Goal: Check status

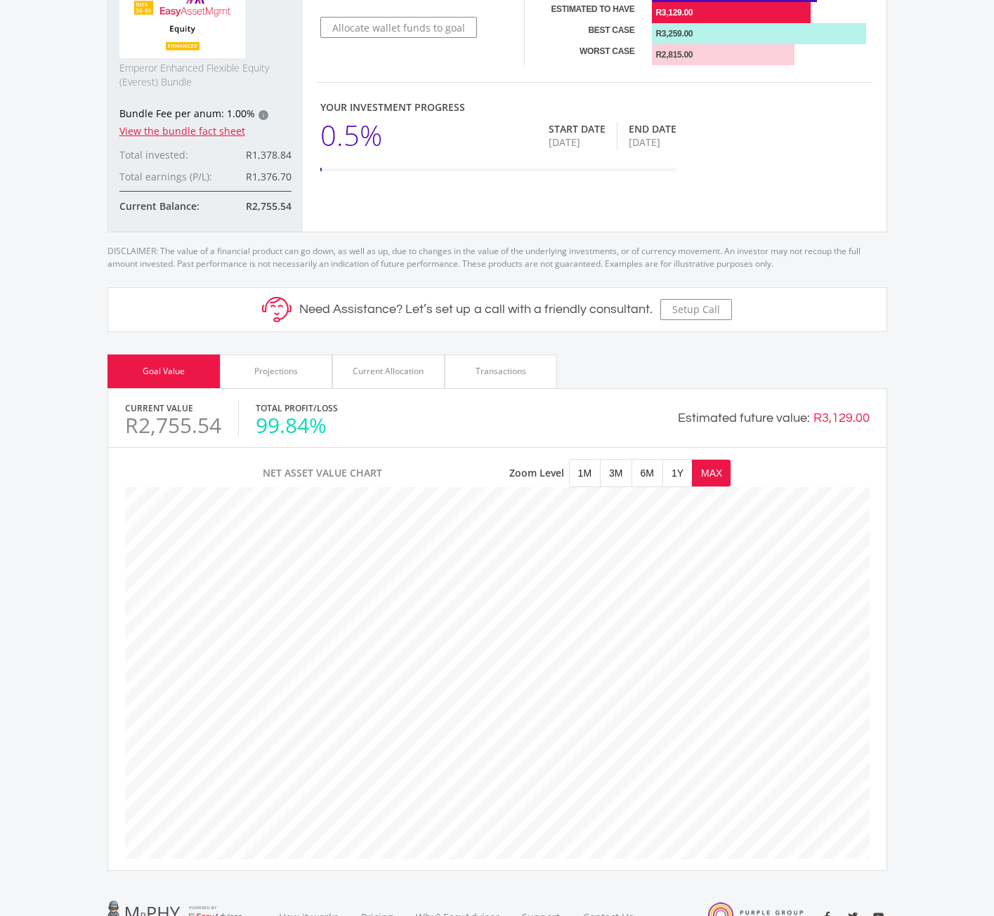
scroll to position [433, 0]
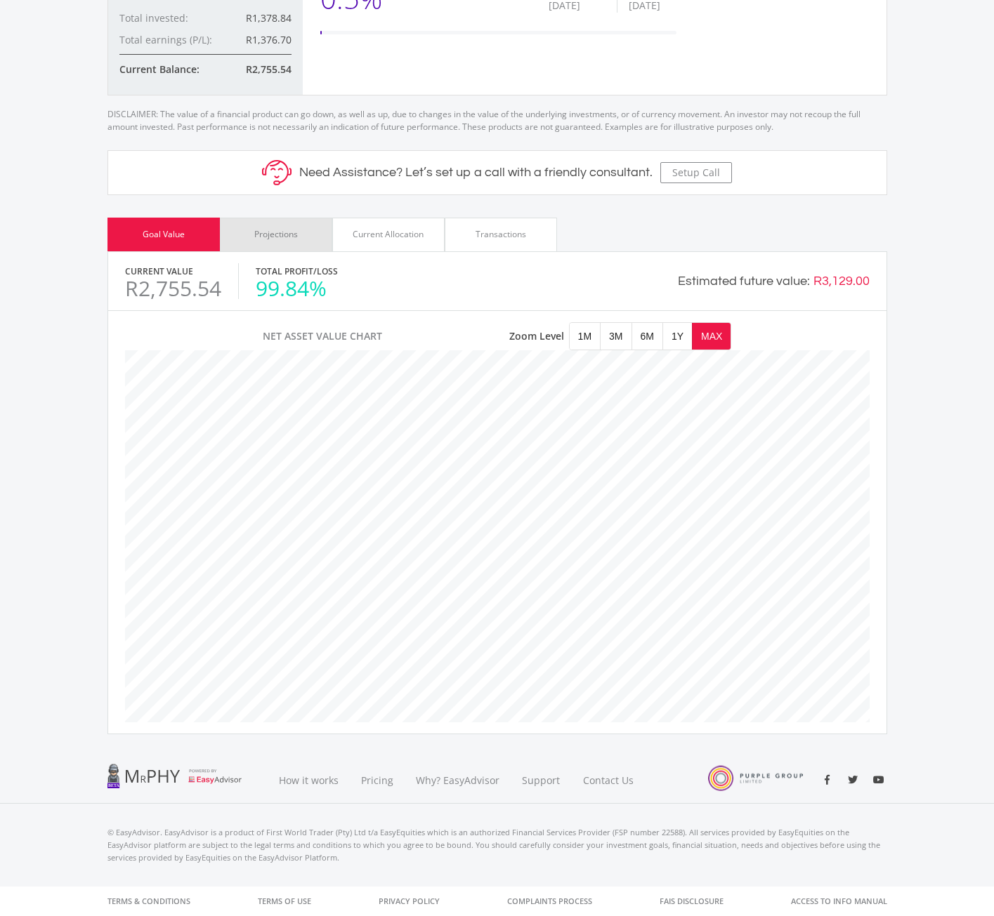
click at [280, 236] on div "Projections" at bounding box center [276, 234] width 44 height 13
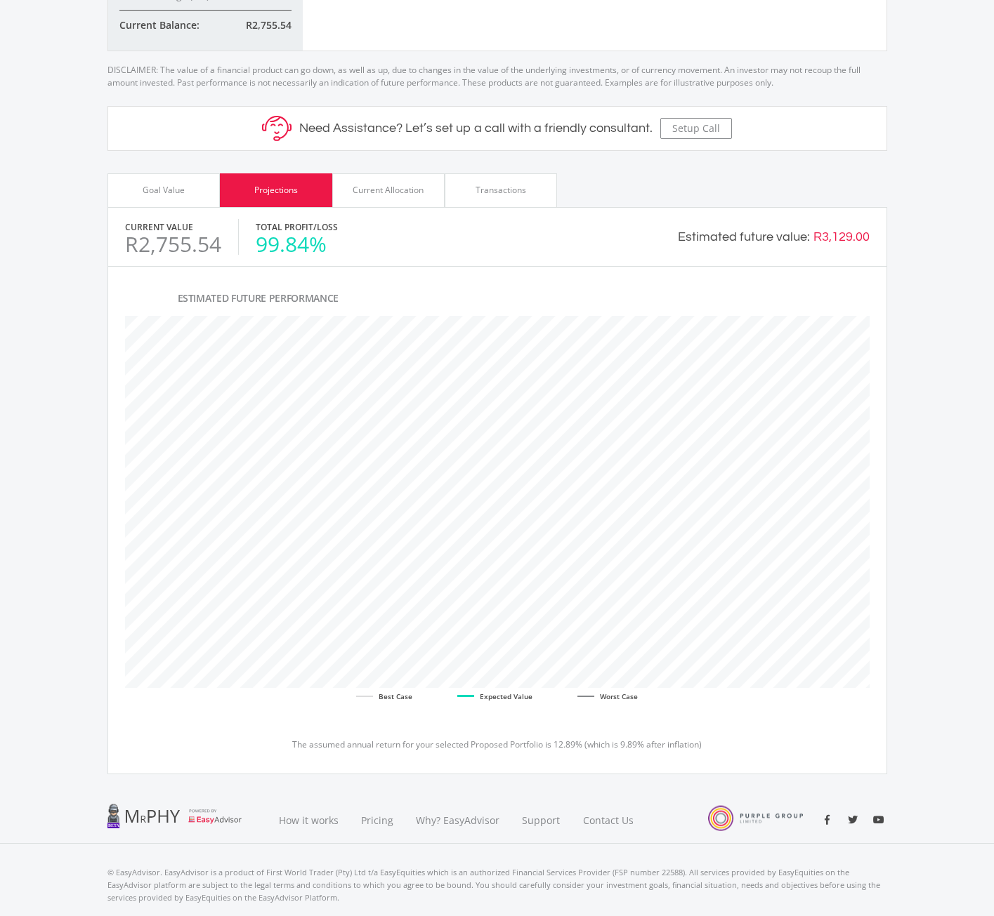
scroll to position [518, 0]
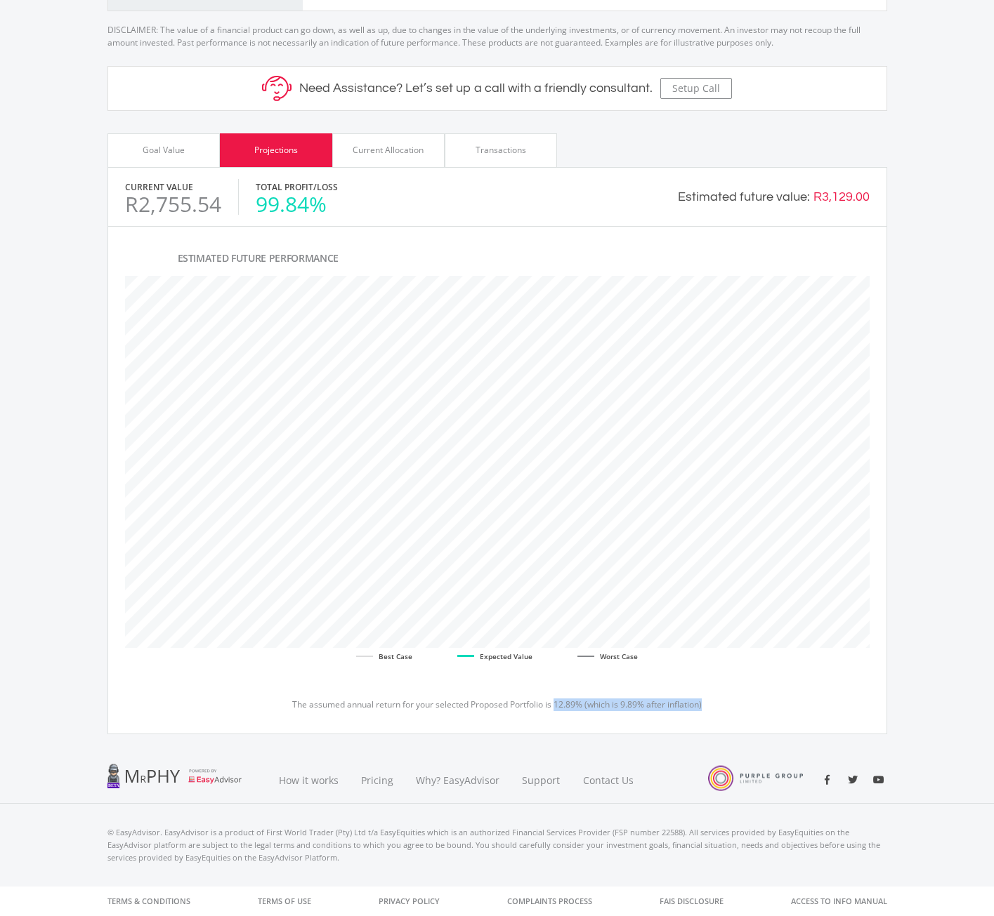
drag, startPoint x: 554, startPoint y: 704, endPoint x: 706, endPoint y: 709, distance: 152.5
click at [706, 709] on p "The assumed annual return for your selected Proposed Portfolio is 12.89% (which…" at bounding box center [497, 705] width 744 height 13
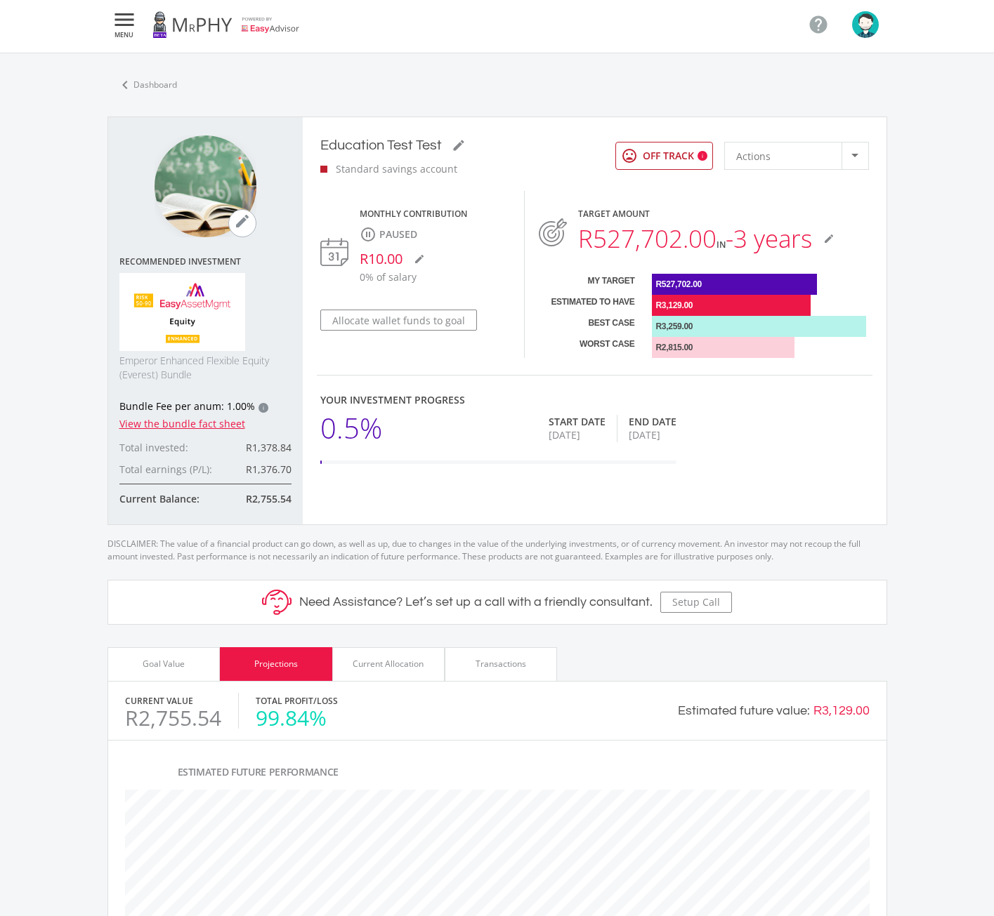
scroll to position [0, 0]
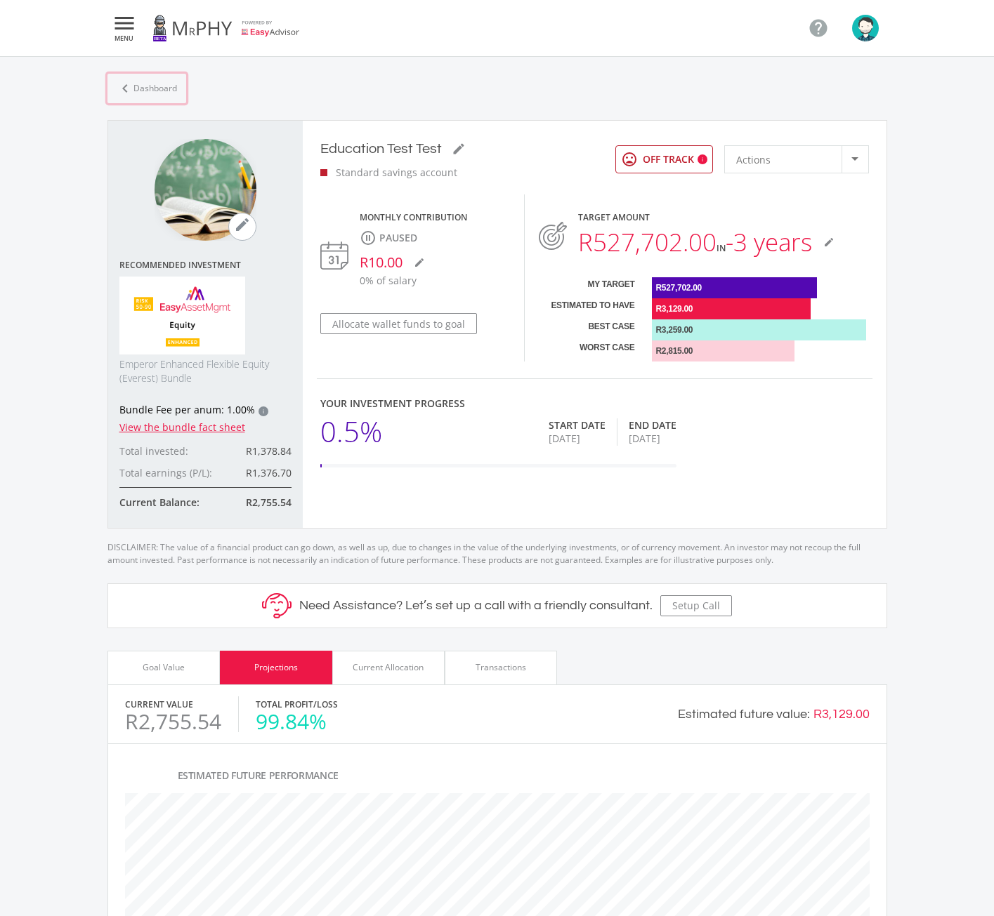
click at [151, 81] on link "chevron_left Dashboard" at bounding box center [146, 88] width 79 height 29
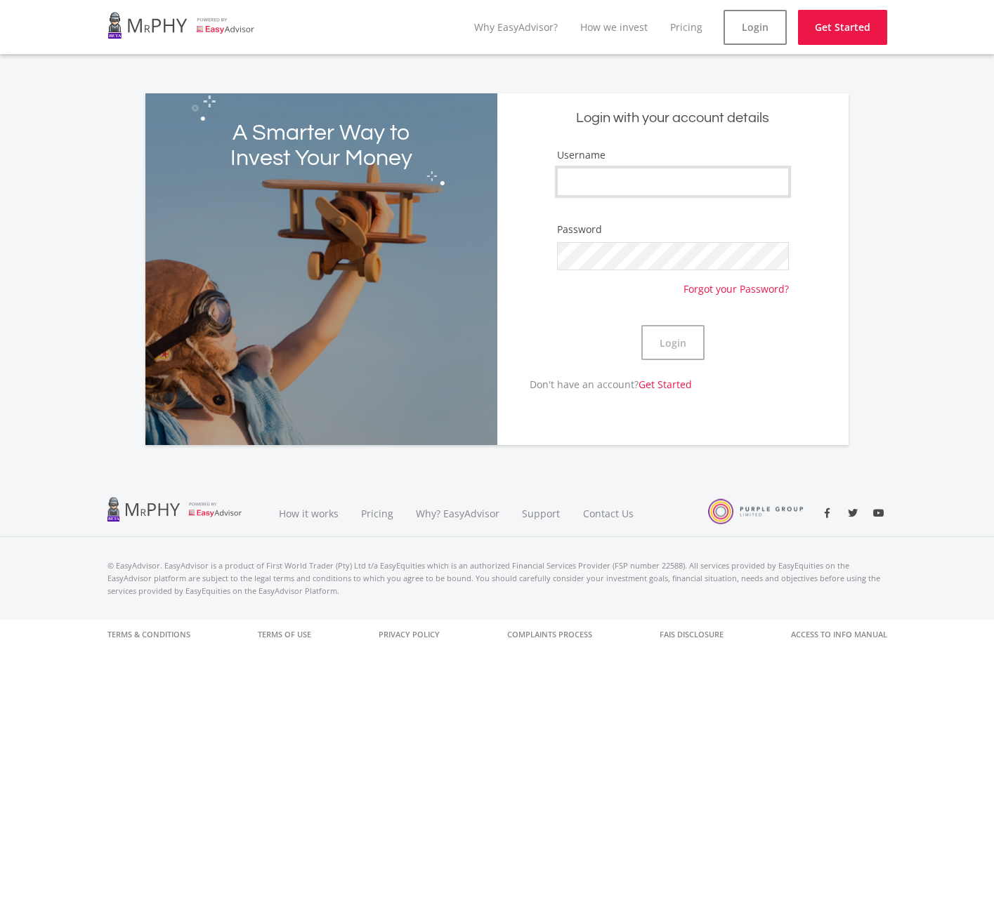
click at [571, 187] on input "Username" at bounding box center [673, 182] width 232 height 28
type input "robotest1"
click at [641, 325] on button "Login" at bounding box center [672, 342] width 63 height 35
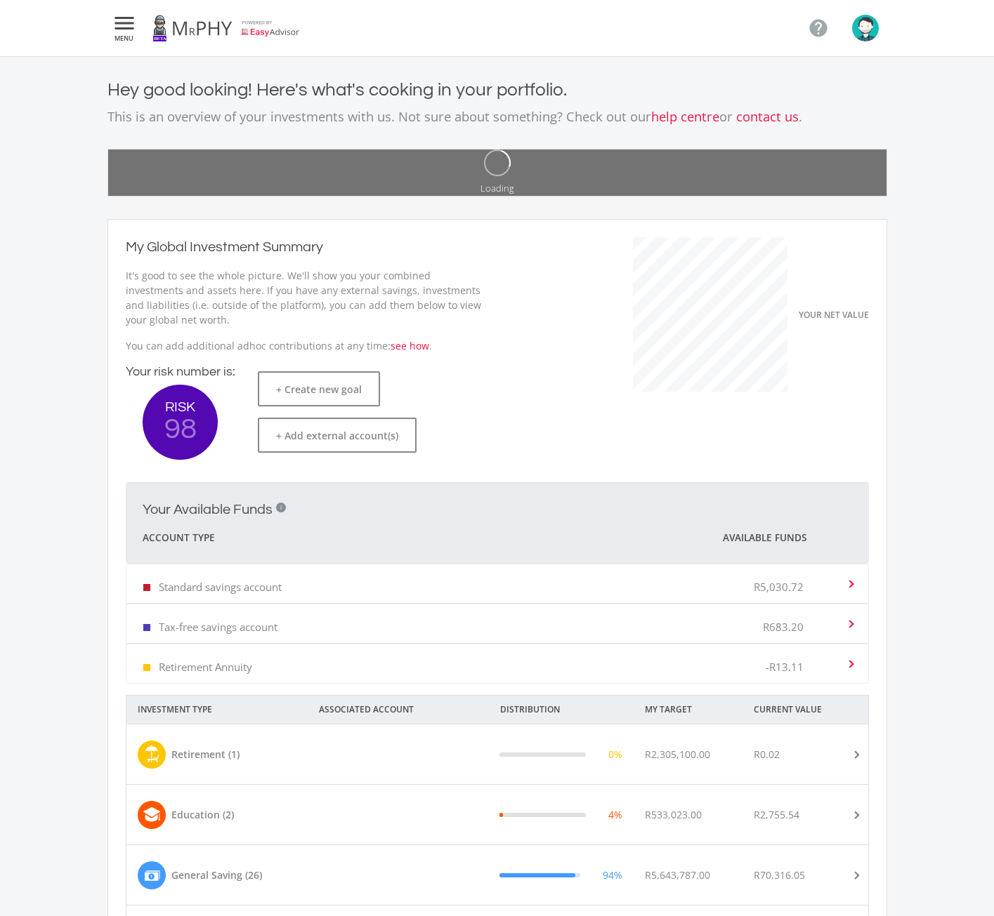
scroll to position [223, 385]
